Goal: Communication & Community: Answer question/provide support

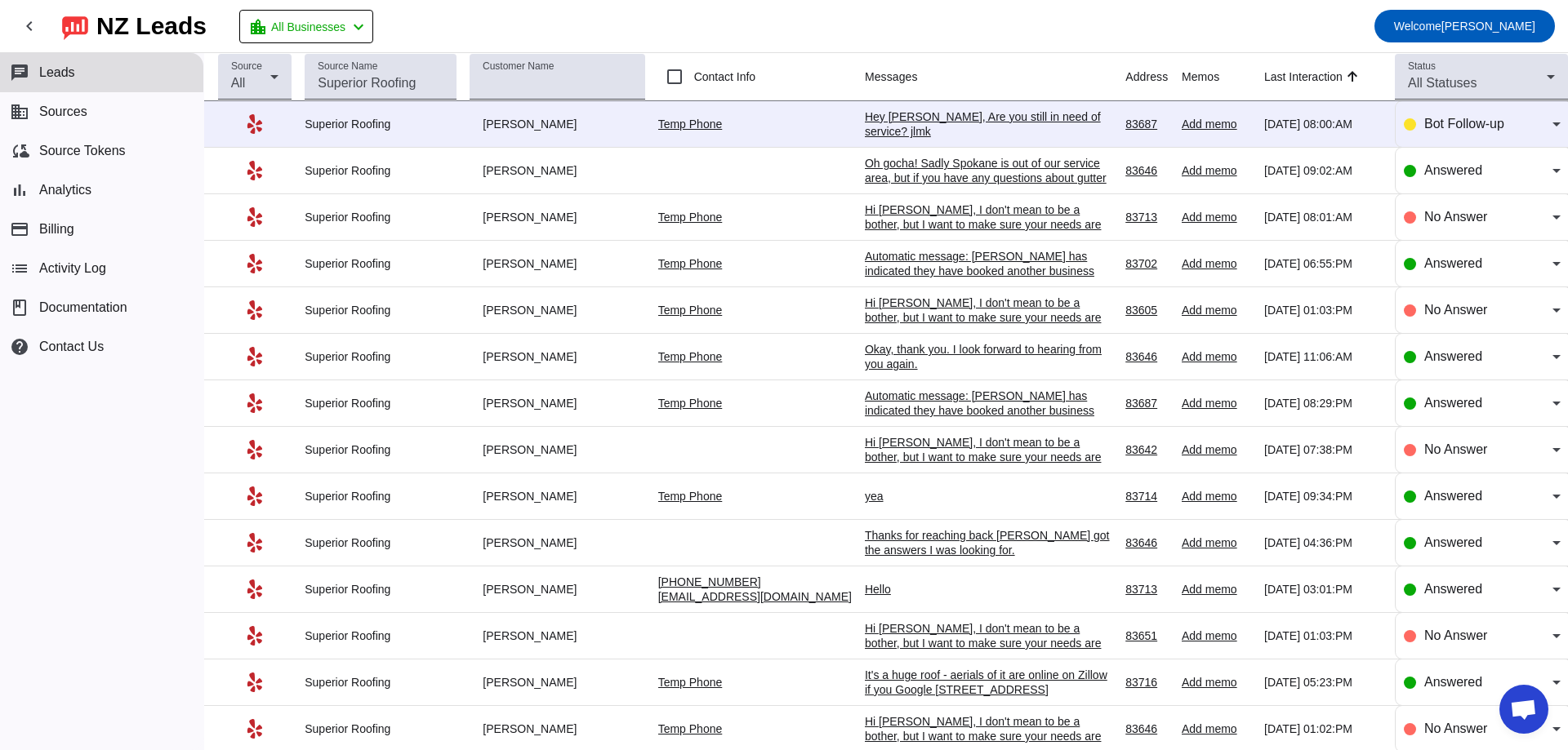
click at [974, 125] on div "Hey [PERSON_NAME], Are you still in need of service? jlmk​" at bounding box center [987, 124] width 245 height 29
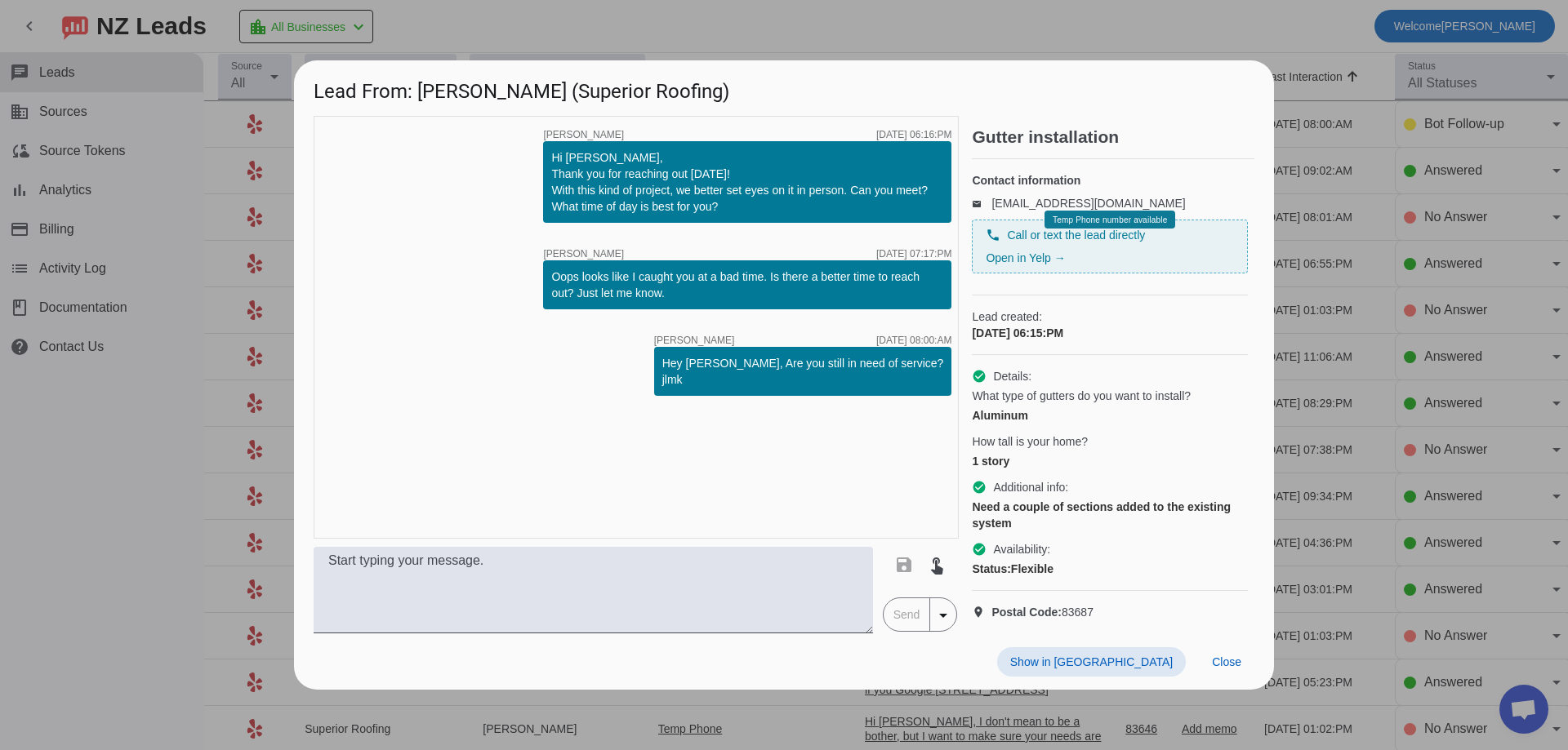
click at [849, 475] on div "timer close [PERSON_NAME] [DATE] 06:16:PM Hi [PERSON_NAME], Thank you for reach…" at bounding box center [636, 327] width 645 height 422
click at [1096, 475] on div "check_circle Details: What type of gutters do you want to install? Aluminum How…" at bounding box center [1110, 473] width 276 height 236
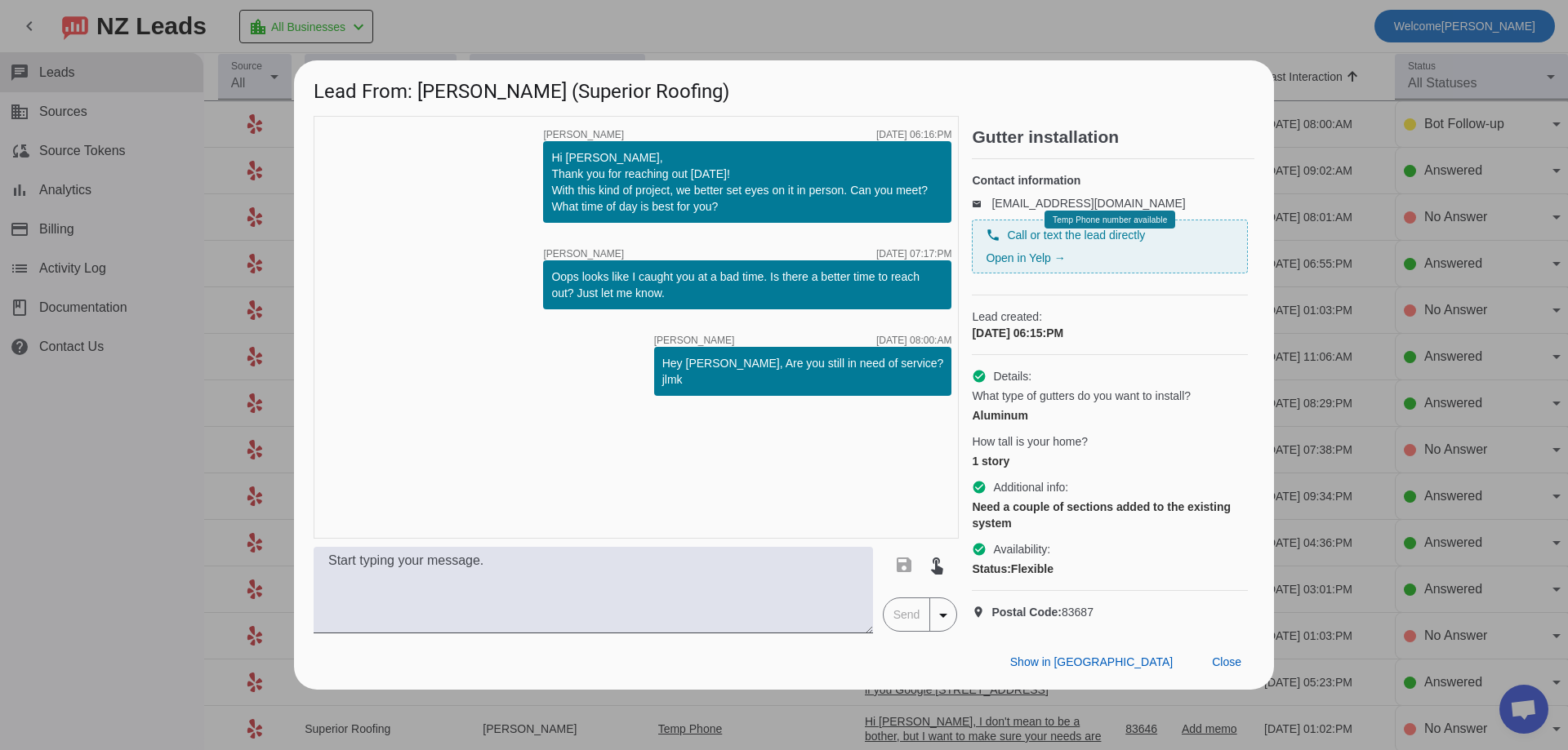
click at [1096, 475] on div "check_circle Details: What type of gutters do you want to install? Aluminum How…" at bounding box center [1110, 473] width 276 height 236
click at [1097, 475] on div "check_circle Details: What type of gutters do you want to install? Aluminum How…" at bounding box center [1110, 473] width 276 height 236
click at [614, 33] on div at bounding box center [784, 375] width 1568 height 750
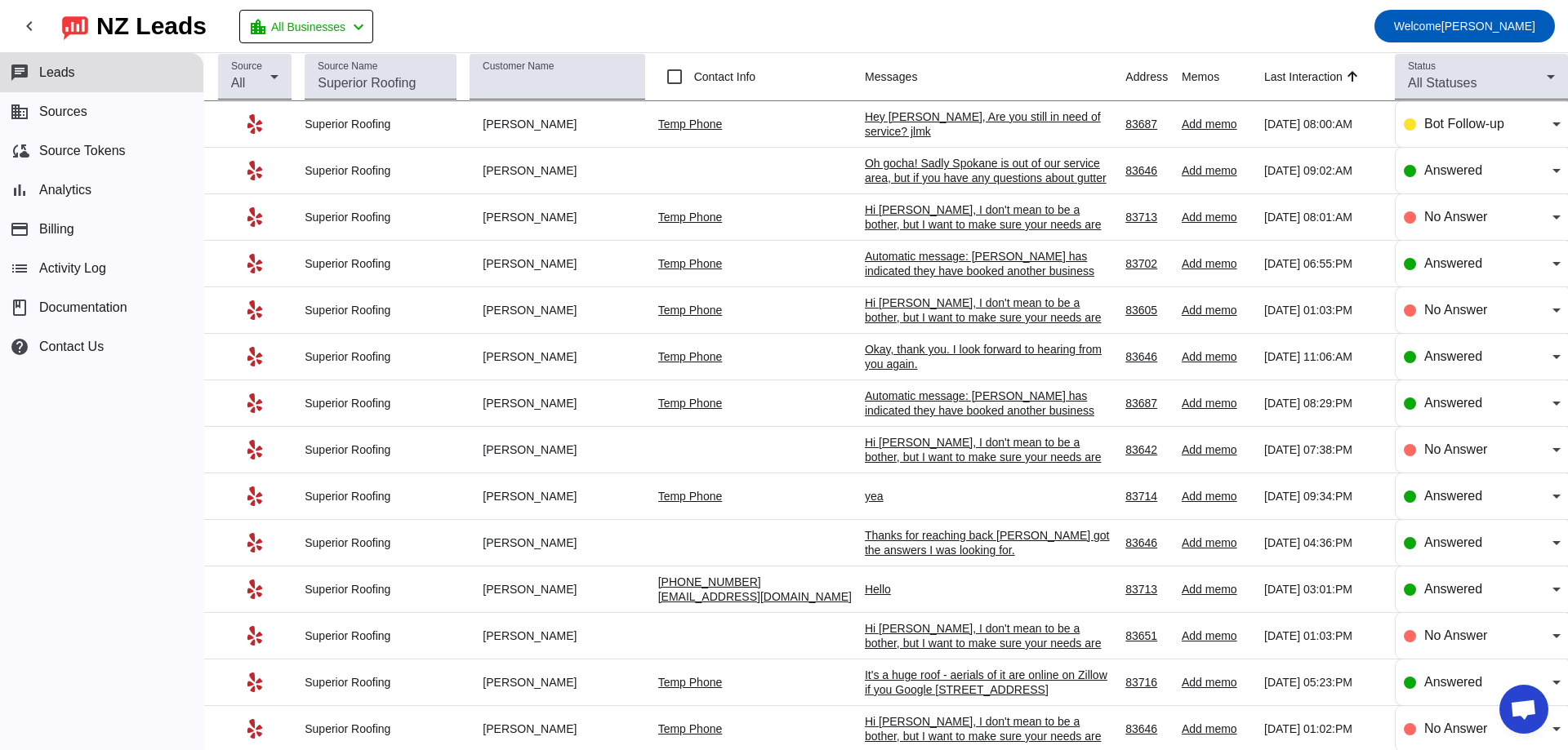
click at [716, 125] on link "Temp Phone" at bounding box center [690, 124] width 64 height 13
click at [934, 125] on div "Hey [PERSON_NAME], Are you still in need of service? jlmk​" at bounding box center [987, 124] width 245 height 29
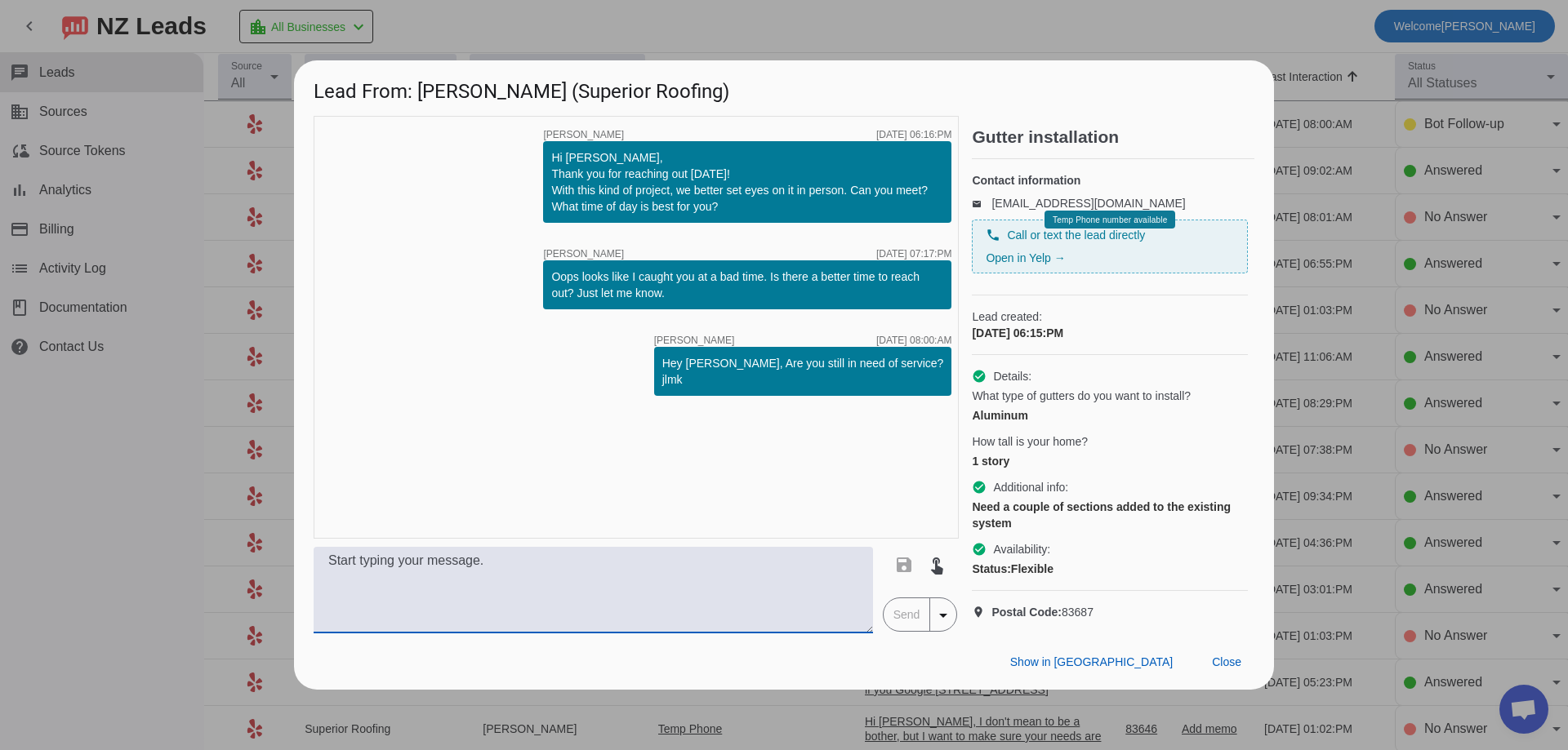
click at [592, 580] on textarea at bounding box center [592, 590] width 559 height 86
click at [1035, 261] on link "Open in Yelp →" at bounding box center [1025, 258] width 79 height 13
click at [1161, 438] on div "How tall is your home?" at bounding box center [1110, 442] width 276 height 17
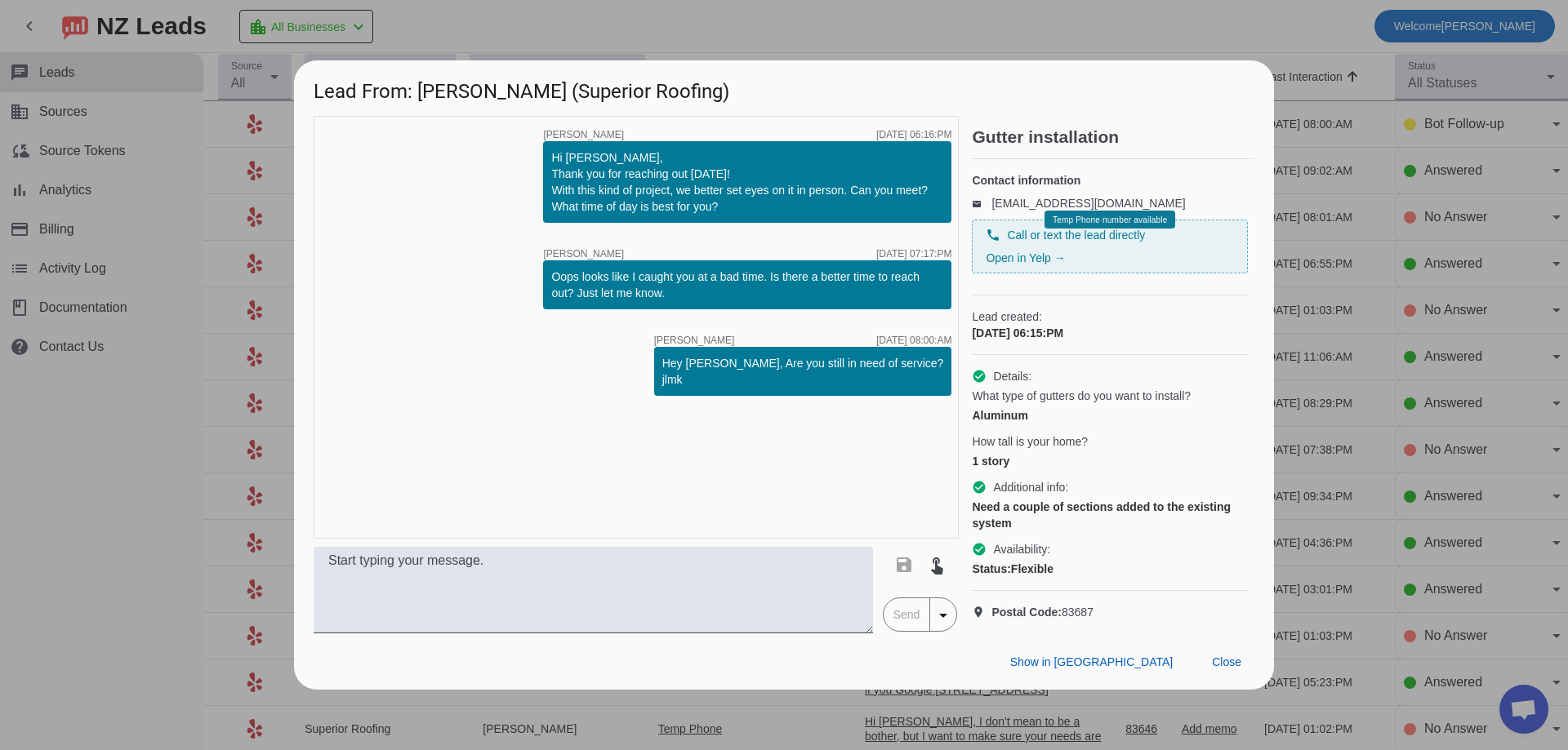
click at [1161, 438] on div "How tall is your home?" at bounding box center [1110, 442] width 276 height 17
